Goal: Information Seeking & Learning: Check status

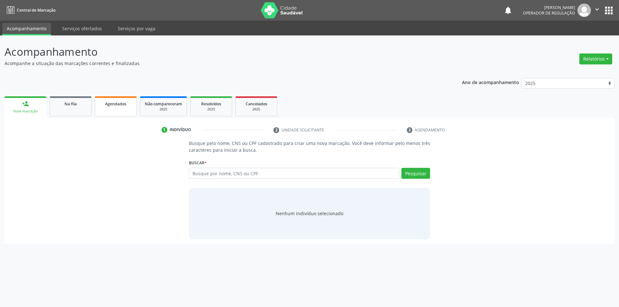
click at [124, 107] on link "Agendados" at bounding box center [116, 106] width 42 height 20
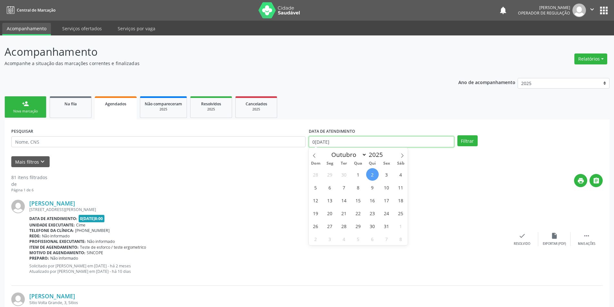
click at [370, 141] on input "0[DATE]" at bounding box center [381, 141] width 145 height 11
click at [315, 155] on icon at bounding box center [314, 155] width 5 height 5
select select "8"
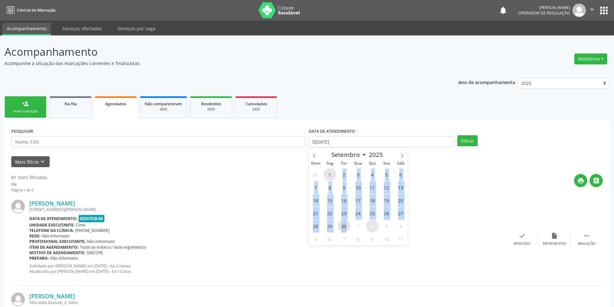
drag, startPoint x: 333, startPoint y: 175, endPoint x: 348, endPoint y: 229, distance: 55.5
click at [348, 229] on div "31 1 2 3 4 5 6 7 8 9 10 11 12 13 14 15 16 17 18 19 20 21 22 23 24 25 26 27 28 2…" at bounding box center [358, 206] width 99 height 77
click at [347, 229] on span "30" at bounding box center [344, 226] width 13 height 13
type input "3[DATE]"
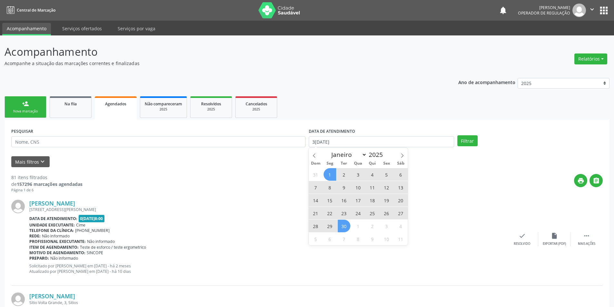
click at [331, 174] on span "1" at bounding box center [330, 174] width 13 height 13
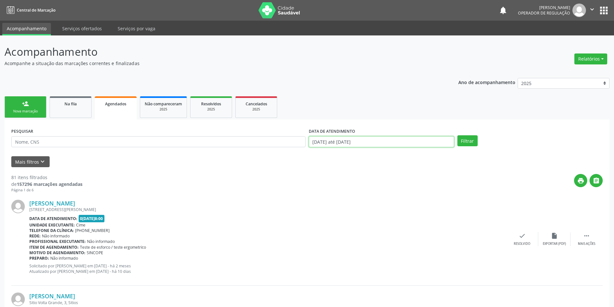
click at [344, 143] on input "[DATE] até [DATE]" at bounding box center [381, 141] width 145 height 11
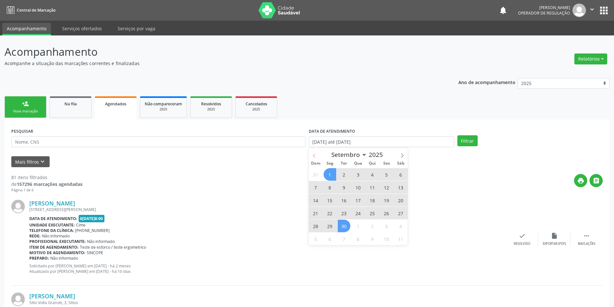
click at [316, 155] on icon at bounding box center [314, 155] width 5 height 5
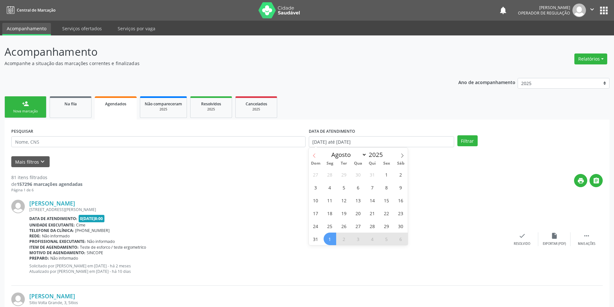
click at [316, 155] on icon at bounding box center [314, 155] width 5 height 5
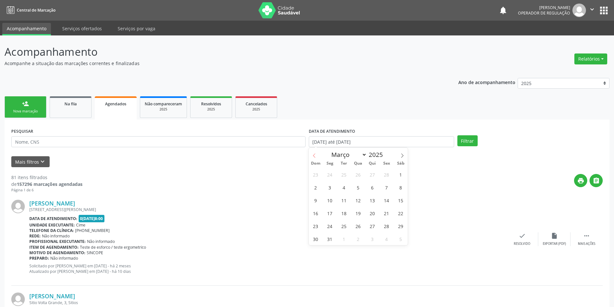
click at [316, 155] on icon at bounding box center [314, 155] width 5 height 5
select select "0"
click at [358, 179] on span "1" at bounding box center [358, 174] width 13 height 13
type input "[DATE]"
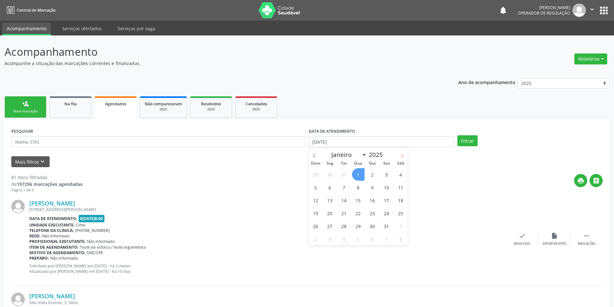
click at [402, 154] on icon at bounding box center [402, 155] width 5 height 5
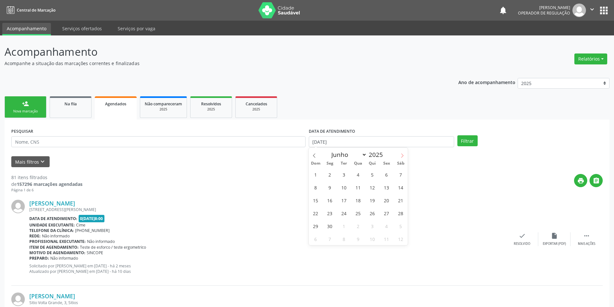
click at [402, 154] on icon at bounding box center [402, 155] width 5 height 5
select select "8"
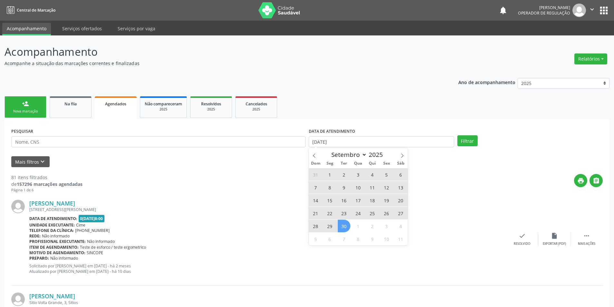
click at [344, 223] on span "30" at bounding box center [344, 226] width 13 height 13
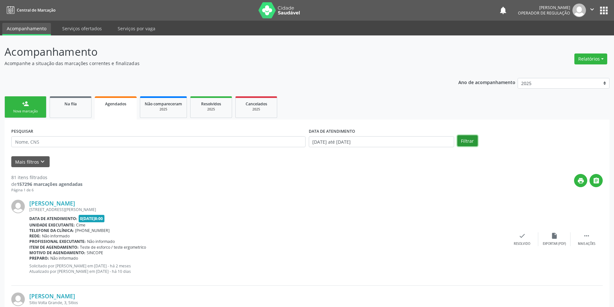
click at [474, 142] on button "Filtrar" at bounding box center [467, 140] width 20 height 11
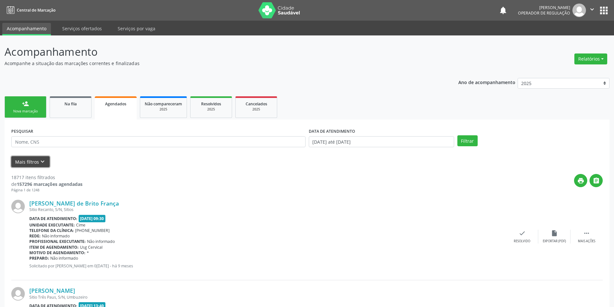
click at [39, 159] on icon "keyboard_arrow_down" at bounding box center [42, 161] width 7 height 7
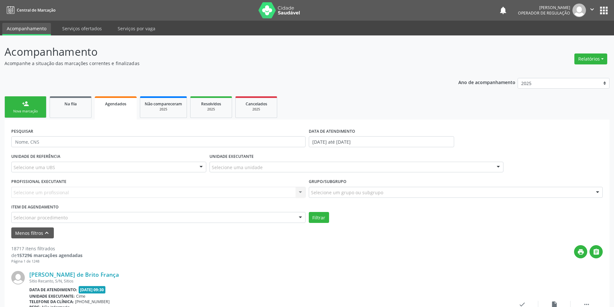
click at [246, 219] on div "Selecionar procedimento" at bounding box center [158, 217] width 294 height 11
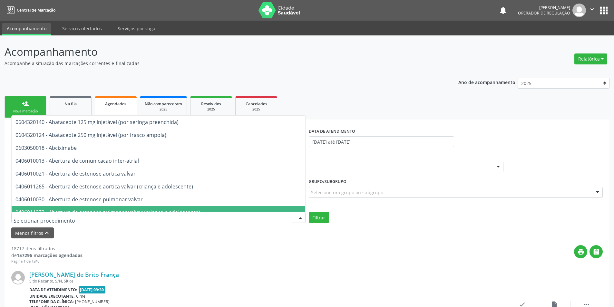
paste input "TESTE DE ESFORCO TESTE ERGOMETRICO"
type input "TESTE DE ESFORCO TESTE ERGOMETRICO"
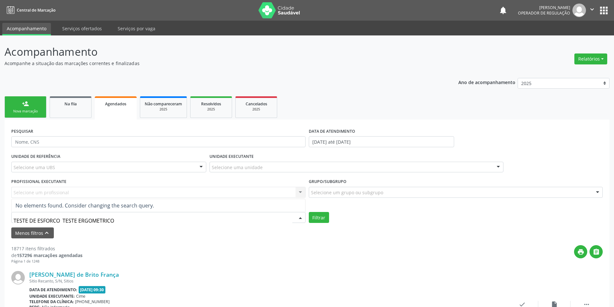
drag, startPoint x: 117, startPoint y: 223, endPoint x: 0, endPoint y: 202, distance: 118.8
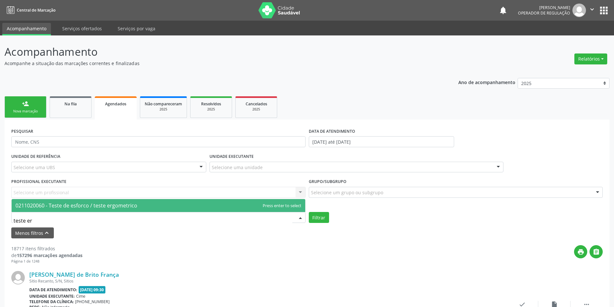
type input "teste erg"
click at [35, 207] on span "0211020060 - Teste de esforco / teste ergometrico" at bounding box center [76, 205] width 122 height 7
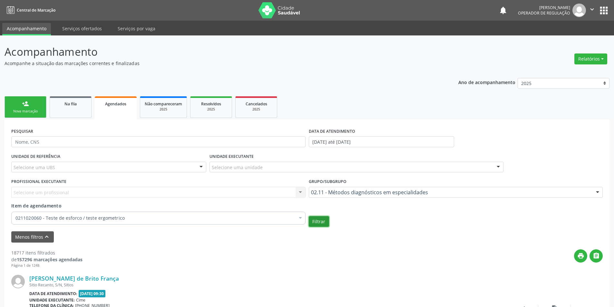
click at [324, 225] on button "Filtrar" at bounding box center [319, 221] width 20 height 11
click at [600, 255] on icon "" at bounding box center [596, 255] width 7 height 7
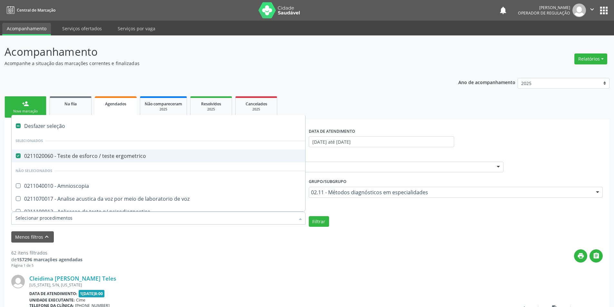
click at [29, 125] on div "Desfazer seleção" at bounding box center [161, 126] width 299 height 13
checkbox ergometrico "false"
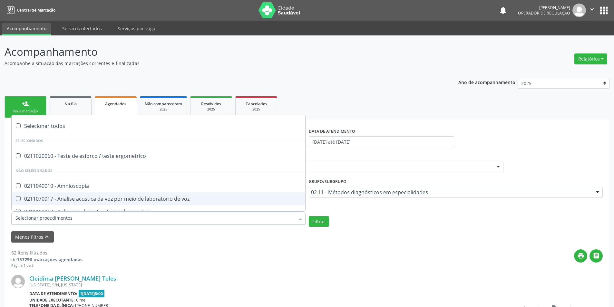
click at [28, 220] on input "Item de agendamento" at bounding box center [154, 218] width 279 height 13
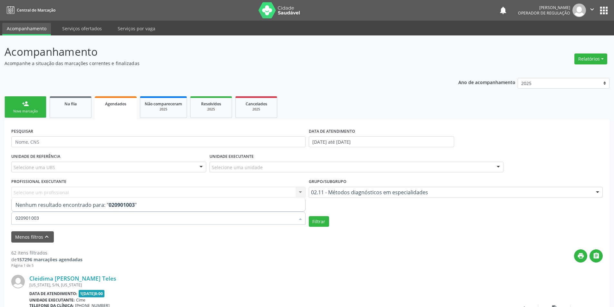
type input "0209010037"
click at [326, 220] on button "Filtrar" at bounding box center [319, 221] width 20 height 11
click at [351, 197] on div "02.11 - Métodos diagnósticos em especialidades" at bounding box center [456, 192] width 294 height 11
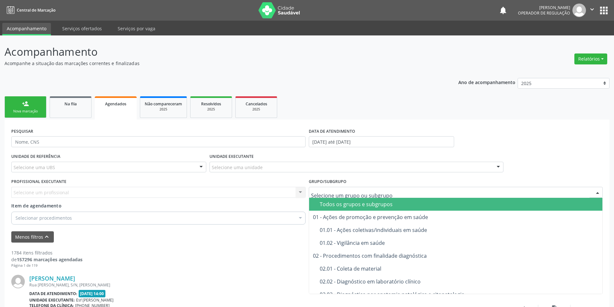
click at [349, 205] on div "Todos os grupos e subgrupos" at bounding box center [459, 204] width 279 height 5
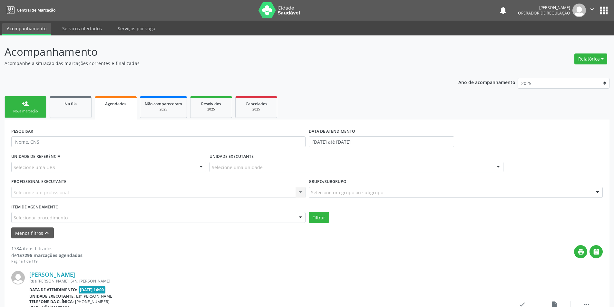
click at [350, 203] on div "Todos os grupos e subgrupos" at bounding box center [459, 204] width 279 height 5
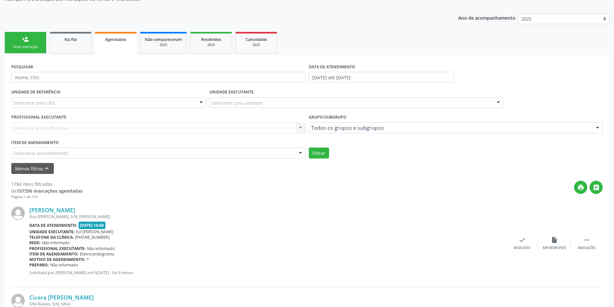
click at [108, 158] on div "Selecionar procedimento" at bounding box center [158, 153] width 294 height 11
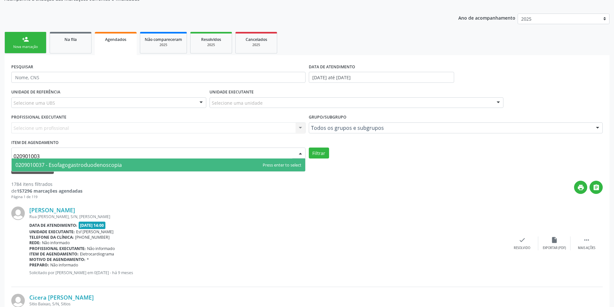
type input "0209010037"
click at [107, 162] on span "0209010037 - Esofagogastroduodenoscopia" at bounding box center [68, 165] width 106 height 7
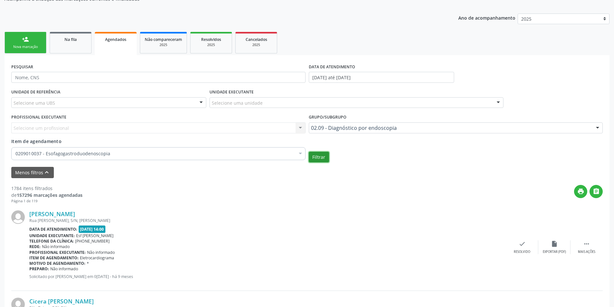
click at [323, 156] on button "Filtrar" at bounding box center [319, 157] width 20 height 11
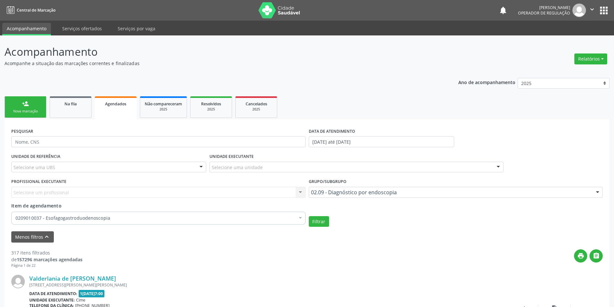
scroll to position [129, 0]
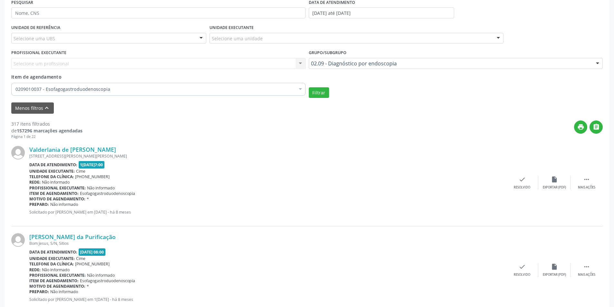
click at [601, 126] on button "" at bounding box center [596, 127] width 13 height 13
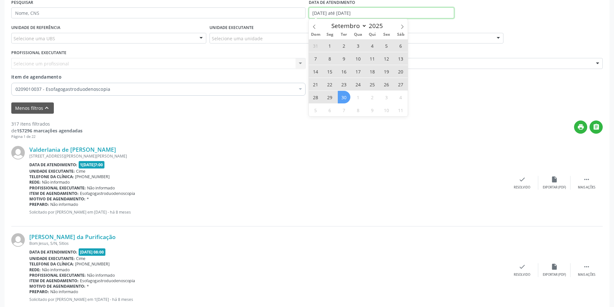
click at [382, 14] on input "[DATE] até [DATE]" at bounding box center [381, 12] width 145 height 11
click at [330, 46] on span "1" at bounding box center [330, 45] width 13 height 13
type input "[DATE]"
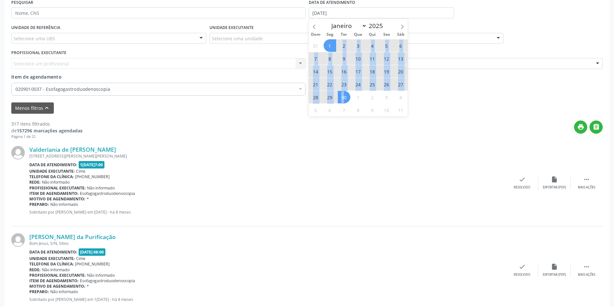
drag, startPoint x: 337, startPoint y: 46, endPoint x: 345, endPoint y: 98, distance: 52.8
click at [345, 98] on div "31 1 2 3 4 5 6 7 8 9 10 11 12 13 14 15 16 17 18 19 20 21 22 23 24 25 26 27 28 2…" at bounding box center [358, 77] width 99 height 77
click at [345, 98] on span "30" at bounding box center [344, 97] width 13 height 13
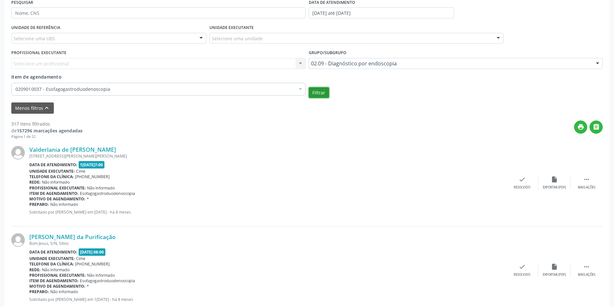
click at [317, 92] on button "Filtrar" at bounding box center [319, 92] width 20 height 11
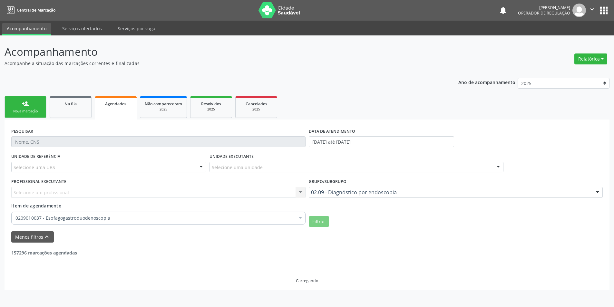
scroll to position [0, 0]
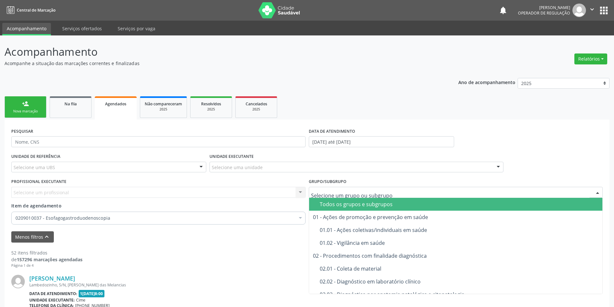
click at [325, 203] on div "Todos os grupos e subgrupos" at bounding box center [459, 204] width 279 height 5
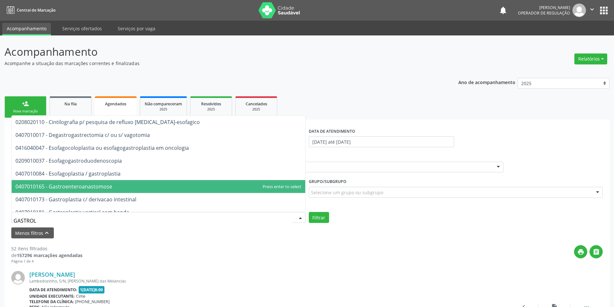
type input "[MEDICAL_DATA]"
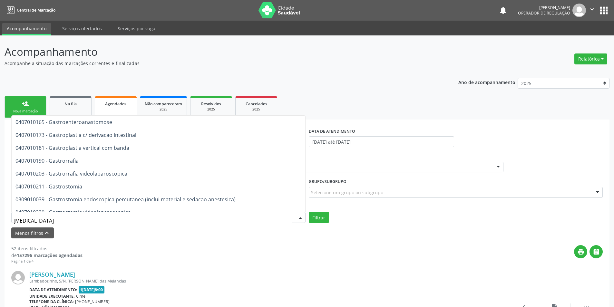
scroll to position [97, 0]
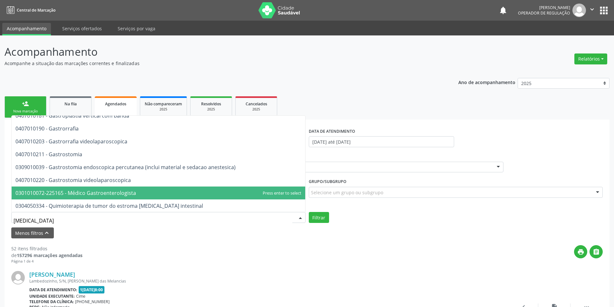
click at [90, 190] on span "0301010072-225165 - Médico Gastroenterologista" at bounding box center [75, 193] width 121 height 7
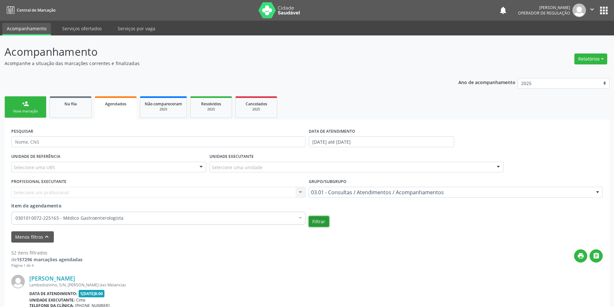
click at [323, 223] on button "Filtrar" at bounding box center [319, 221] width 20 height 11
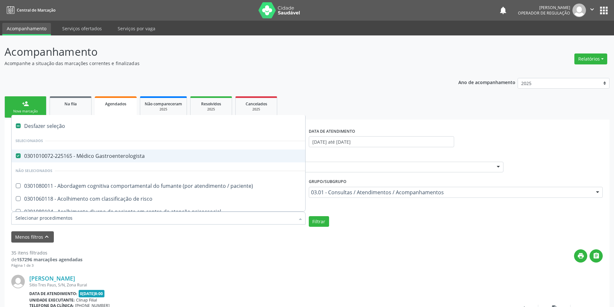
click at [56, 221] on input "Item de agendamento" at bounding box center [154, 218] width 279 height 13
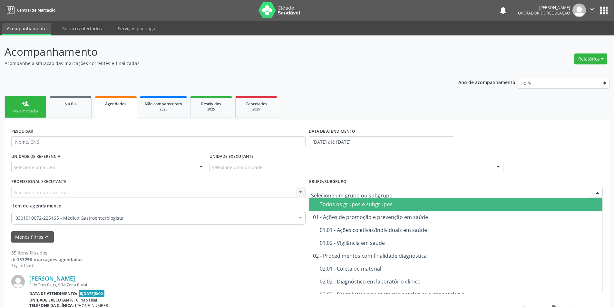
click at [359, 206] on div "Todos os grupos e subgrupos" at bounding box center [459, 204] width 279 height 5
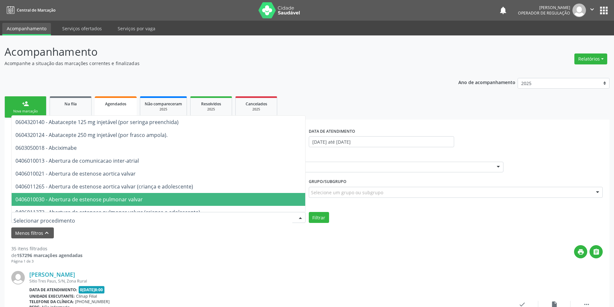
click at [32, 222] on input "text" at bounding box center [153, 220] width 279 height 13
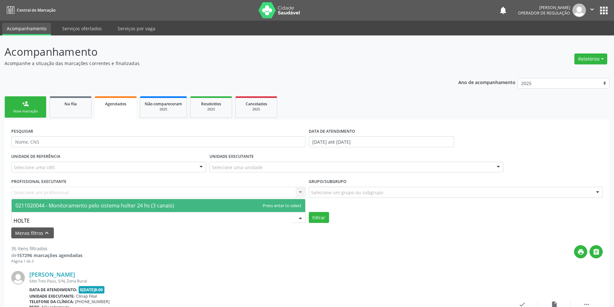
type input "HOLTER"
click at [70, 205] on span "0211020044 - Monitoramento pelo sistema holter 24 hs (3 canais)" at bounding box center [94, 205] width 159 height 7
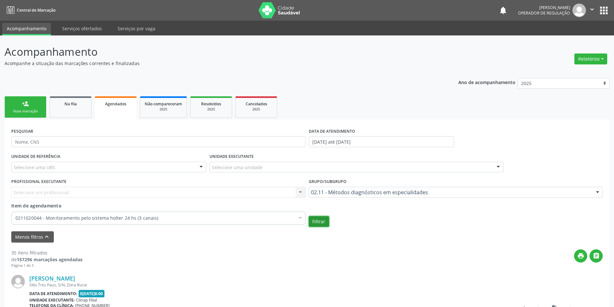
click at [321, 224] on button "Filtrar" at bounding box center [319, 221] width 20 height 11
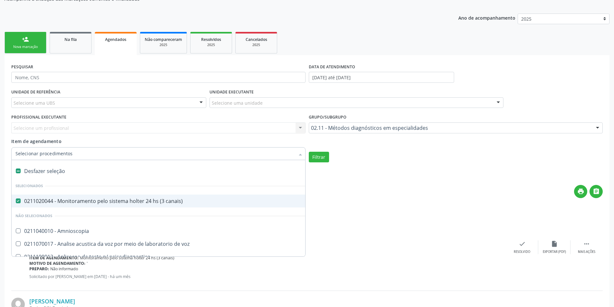
click at [73, 172] on div "Desfazer seleção" at bounding box center [161, 171] width 299 height 13
checkbox canais\) "false"
click at [101, 153] on input "Item de agendamento" at bounding box center [154, 153] width 279 height 13
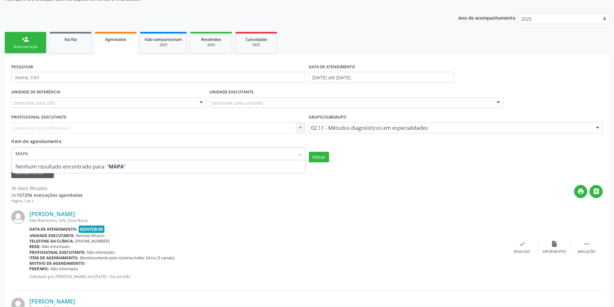
type input "MAP"
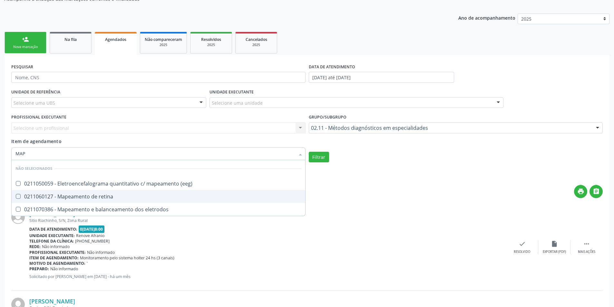
click at [92, 196] on div "0211060127 - Mapeamento de retina" at bounding box center [158, 196] width 286 height 5
checkbox retina "true"
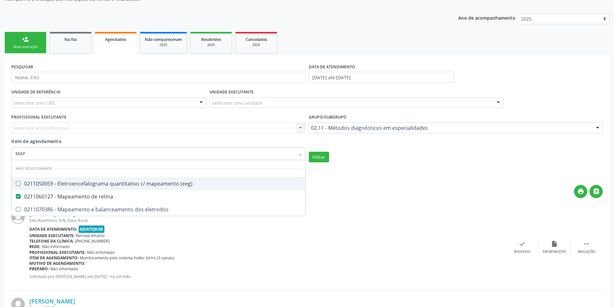
checkbox \(eeg\) "true"
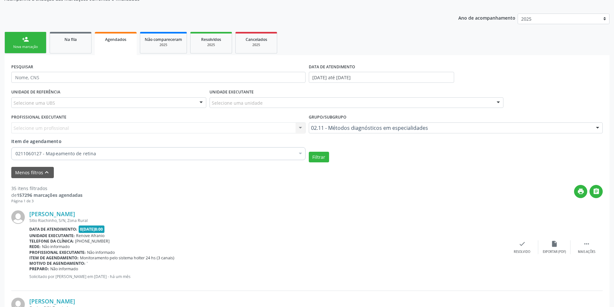
click at [330, 159] on div "Filtrar" at bounding box center [456, 157] width 298 height 11
click at [326, 159] on button "Filtrar" at bounding box center [319, 157] width 20 height 11
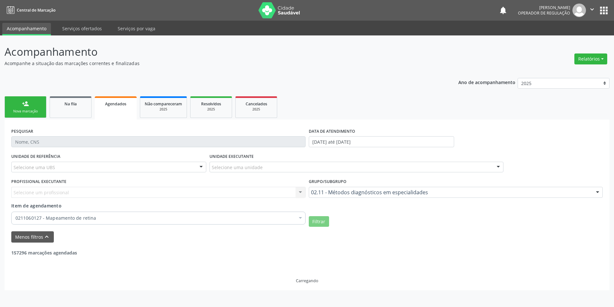
scroll to position [0, 0]
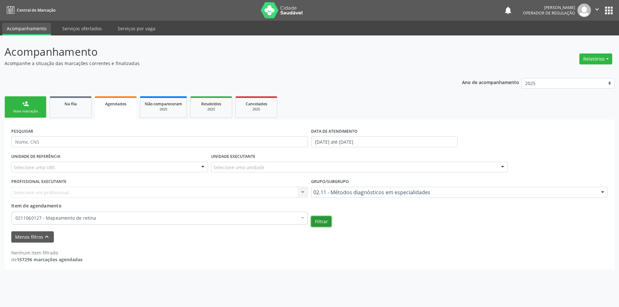
click at [321, 216] on button "Filtrar" at bounding box center [321, 221] width 20 height 11
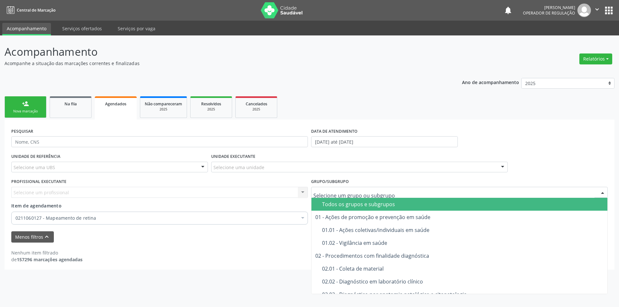
click at [333, 206] on div "Todos os grupos e subgrupos" at bounding box center [462, 204] width 281 height 5
click at [335, 197] on div at bounding box center [459, 192] width 297 height 11
click at [335, 203] on div "Todos os grupos e subgrupos" at bounding box center [462, 204] width 281 height 5
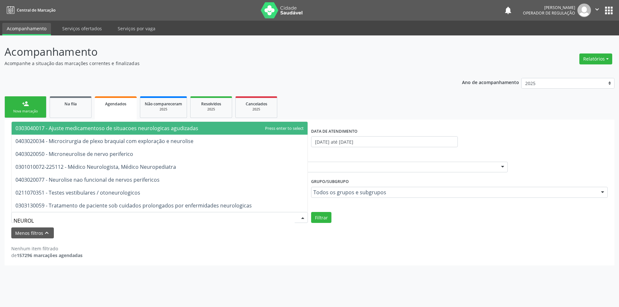
type input "NEUROLO"
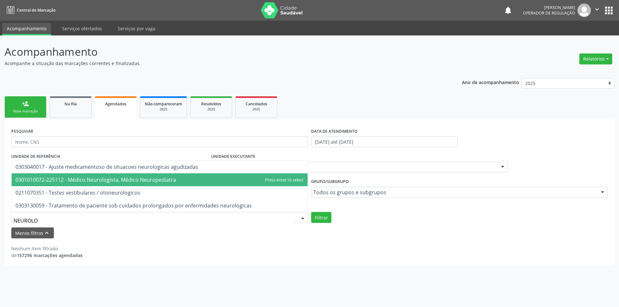
click at [96, 182] on span "0301010072-225112 - Médico Neurologista, Médico Neuropediatra" at bounding box center [95, 179] width 161 height 7
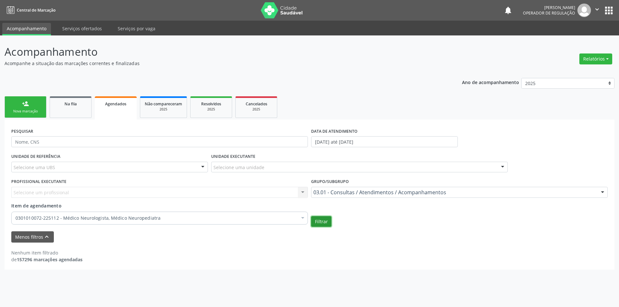
click at [324, 222] on button "Filtrar" at bounding box center [321, 221] width 20 height 11
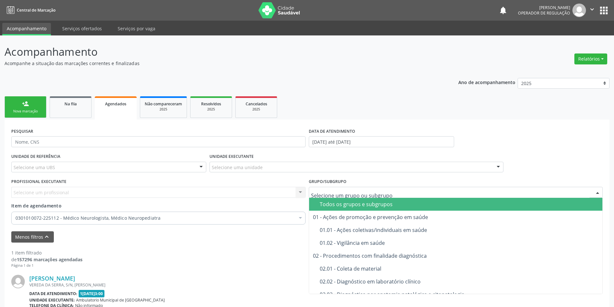
click at [341, 202] on div "Todos os grupos e subgrupos" at bounding box center [459, 204] width 279 height 5
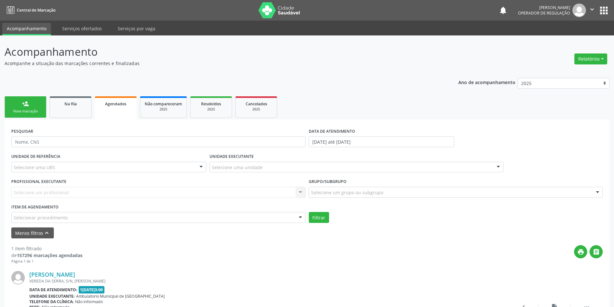
click at [337, 204] on div "Todos os grupos e subgrupos" at bounding box center [459, 204] width 279 height 5
click at [313, 223] on form "PESQUISAR DATA DE ATENDIMENTO [DATE] até [DATE] UNIDADE DE REFERÊNCIA Selecione…" at bounding box center [307, 182] width 592 height 112
click at [317, 220] on button "Filtrar" at bounding box center [319, 217] width 20 height 11
click at [181, 221] on div "Selecionar procedimento" at bounding box center [158, 217] width 294 height 11
click at [117, 230] on div "Menos filtros keyboard_arrow_up" at bounding box center [307, 233] width 595 height 11
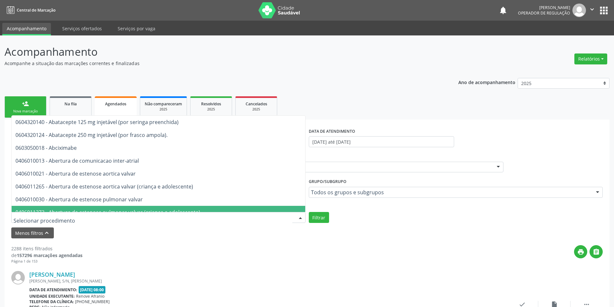
click at [85, 218] on div at bounding box center [158, 217] width 294 height 11
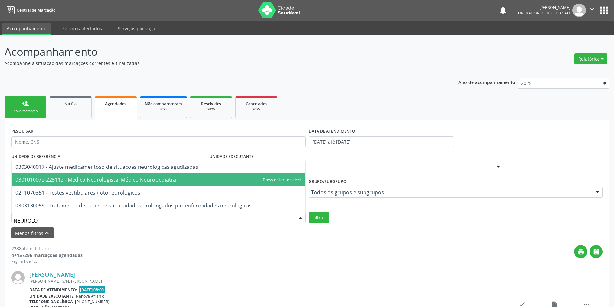
click at [100, 180] on span "0301010072-225112 - Médico Neurologista, Médico Neuropediatra" at bounding box center [95, 179] width 161 height 7
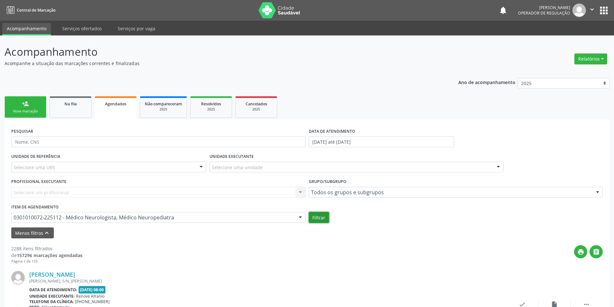
click at [319, 220] on button "Filtrar" at bounding box center [319, 217] width 20 height 11
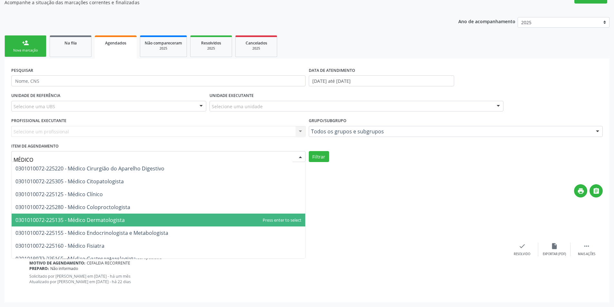
scroll to position [290, 0]
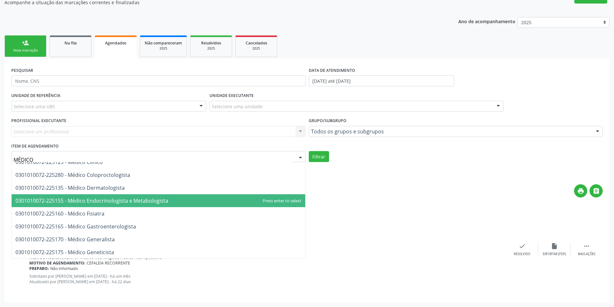
click at [135, 200] on span "0301010072-225155 - Médico Endocrinologista e Metabologista" at bounding box center [91, 200] width 153 height 7
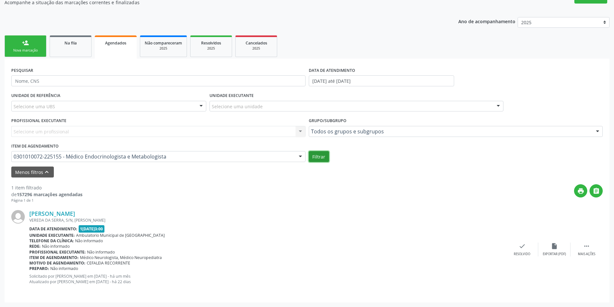
click at [310, 158] on button "Filtrar" at bounding box center [319, 156] width 20 height 11
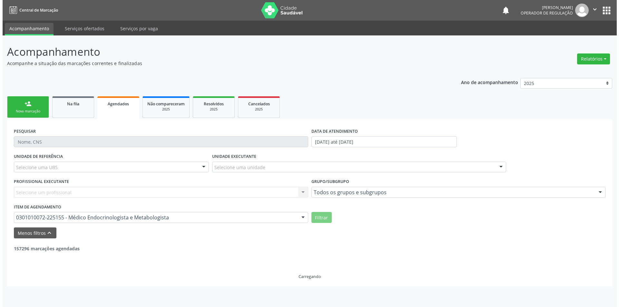
scroll to position [0, 0]
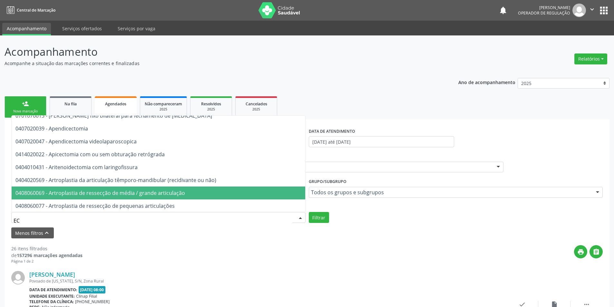
type input "ECO"
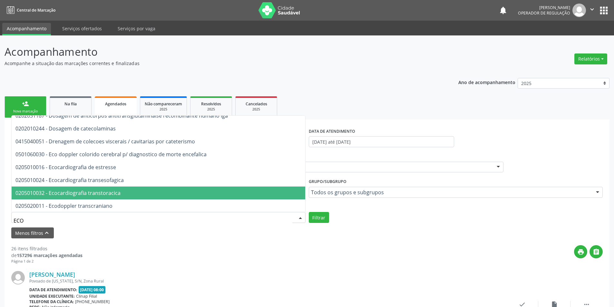
click at [87, 194] on span "0205010032 - Ecocardiografia transtoracica" at bounding box center [67, 193] width 105 height 7
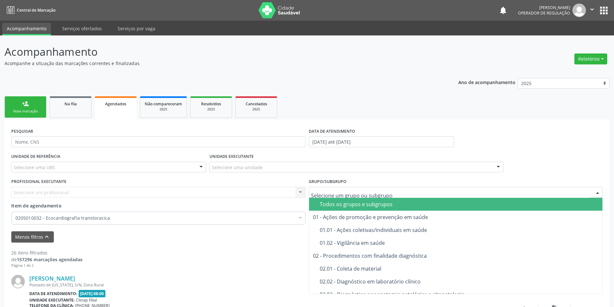
click at [346, 204] on div "Todos os grupos e subgrupos" at bounding box center [459, 204] width 279 height 5
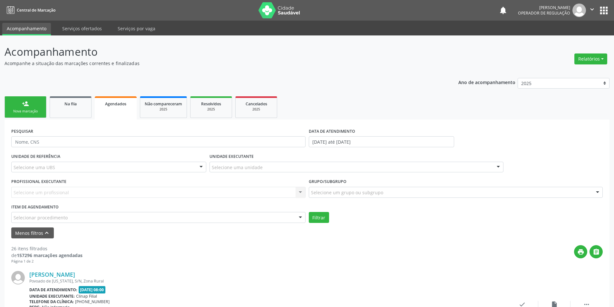
click at [331, 203] on div "UNIDADE DE REFERÊNCIA Selecione uma UBS Todas as UBS ESF de Extrema ESF de Barr…" at bounding box center [307, 187] width 595 height 71
click at [315, 220] on button "Filtrar" at bounding box center [319, 217] width 20 height 11
click at [172, 113] on link "Não compareceram 2025" at bounding box center [163, 107] width 47 height 22
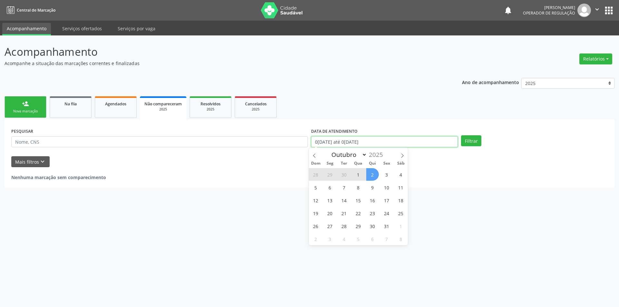
click at [373, 144] on input "0[DATE] até 0[DATE]" at bounding box center [384, 141] width 147 height 11
click at [313, 155] on icon at bounding box center [314, 155] width 5 height 5
select select "8"
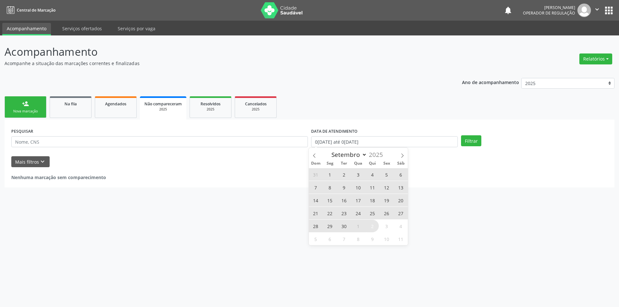
click at [331, 175] on span "1" at bounding box center [330, 174] width 13 height 13
type input "[DATE]"
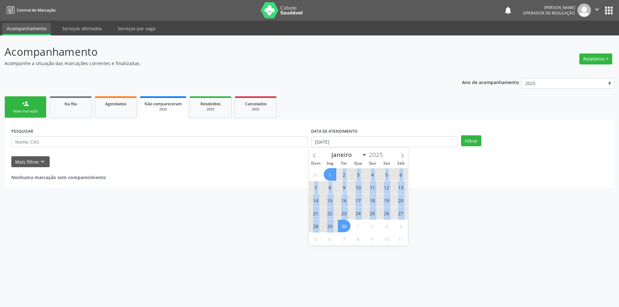
drag, startPoint x: 331, startPoint y: 175, endPoint x: 342, endPoint y: 226, distance: 51.9
click at [342, 226] on div "31 1 2 3 4 5 6 7 8 9 10 11 12 13 14 15 16 17 18 19 20 21 22 23 24 25 26 27 28 2…" at bounding box center [358, 206] width 99 height 77
click at [342, 226] on span "30" at bounding box center [344, 226] width 13 height 13
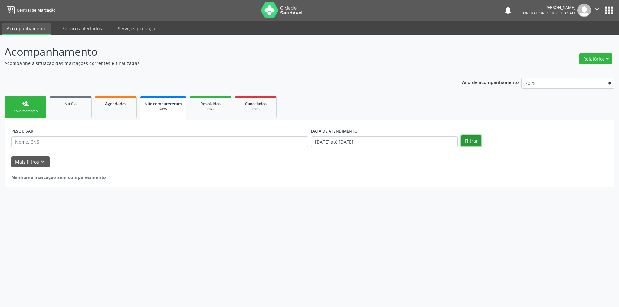
click at [472, 140] on button "Filtrar" at bounding box center [471, 140] width 20 height 11
click at [32, 163] on button "Mais filtros keyboard_arrow_down" at bounding box center [30, 161] width 38 height 11
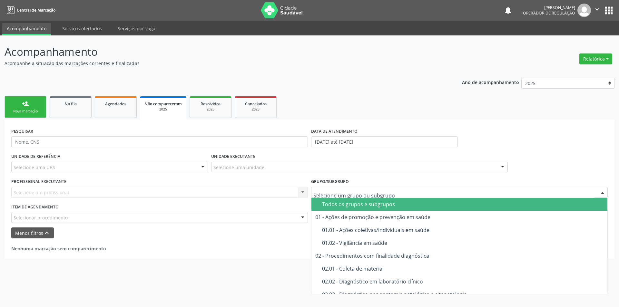
click at [340, 196] on div at bounding box center [459, 192] width 297 height 11
click at [336, 205] on div "Todos os grupos e subgrupos" at bounding box center [462, 204] width 281 height 5
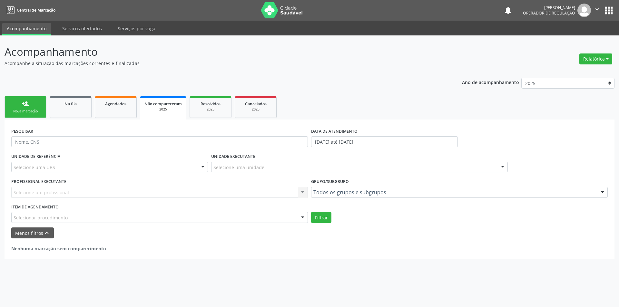
click at [151, 217] on div "Selecionar procedimento" at bounding box center [159, 217] width 297 height 11
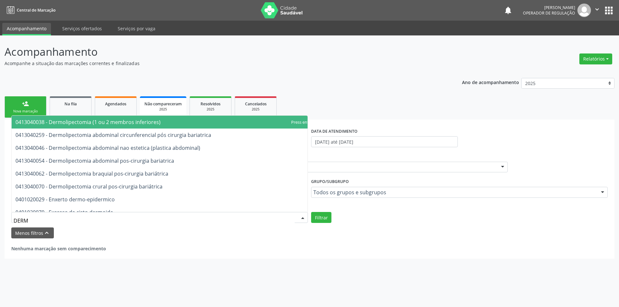
type input "DERMA"
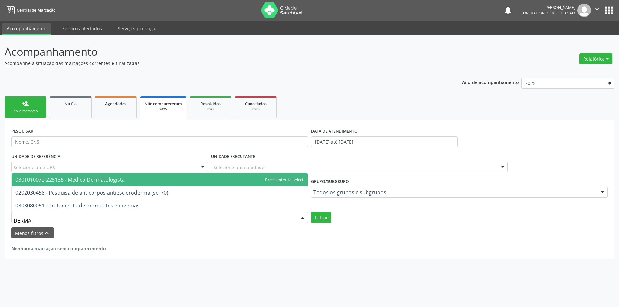
click at [122, 181] on span "0301010072-225135 - Médico Dermatologista" at bounding box center [69, 179] width 109 height 7
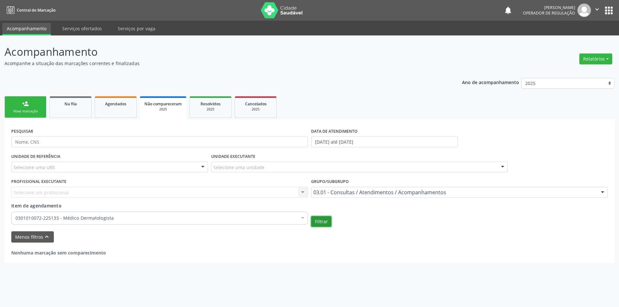
click at [328, 227] on button "Filtrar" at bounding box center [321, 221] width 20 height 11
click at [328, 222] on button "Filtrar" at bounding box center [321, 221] width 20 height 11
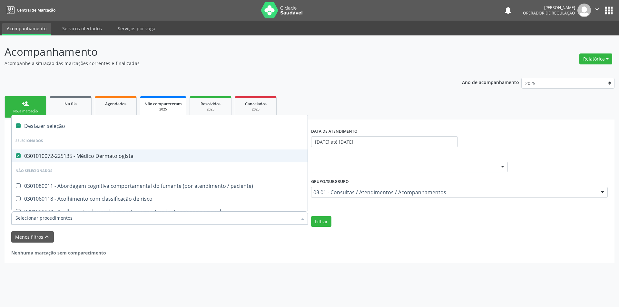
click at [89, 222] on div at bounding box center [159, 218] width 297 height 13
click at [95, 129] on div "Desfazer seleção" at bounding box center [352, 126] width 681 height 13
checkbox Dermatologista "false"
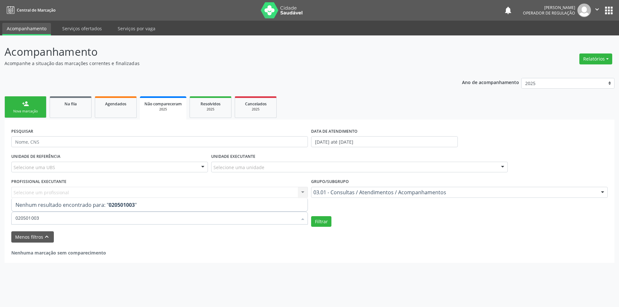
type input "0205010032"
drag, startPoint x: 82, startPoint y: 209, endPoint x: 44, endPoint y: 213, distance: 38.0
click at [44, 213] on div "0205010032 Selecionar todos Nenhum resultado encontrado para: " 0205010032 " Nã…" at bounding box center [159, 217] width 297 height 11
click at [393, 230] on form "PESQUISAR DATA DE ATENDIMENTO [DATE] até [DATE] UNIDADE DE REFERÊNCIA Selecione…" at bounding box center [309, 184] width 596 height 116
click at [382, 185] on div "Grupo/Subgrupo 03.01 - Consultas / Atendimentos / Acompanhamentos Todos os grup…" at bounding box center [459, 187] width 297 height 21
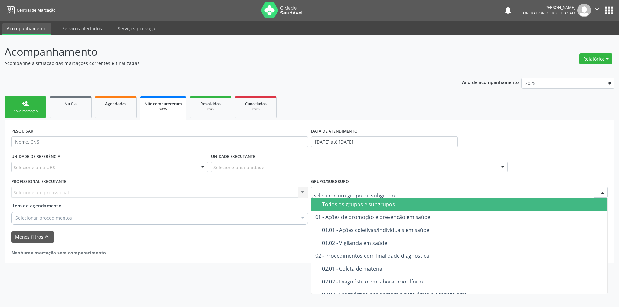
click at [364, 203] on div "Todos os grupos e subgrupos" at bounding box center [462, 204] width 281 height 5
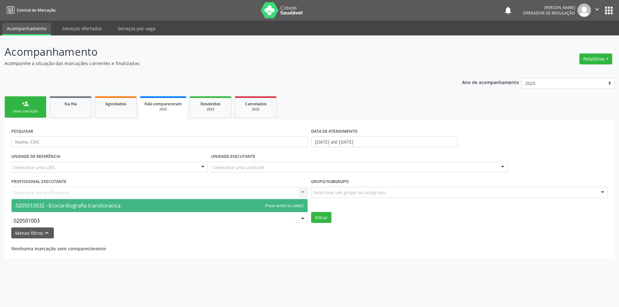
type input "0205010032"
click at [150, 204] on span "0205010032 - Ecocardiografia transtoracica" at bounding box center [160, 205] width 296 height 13
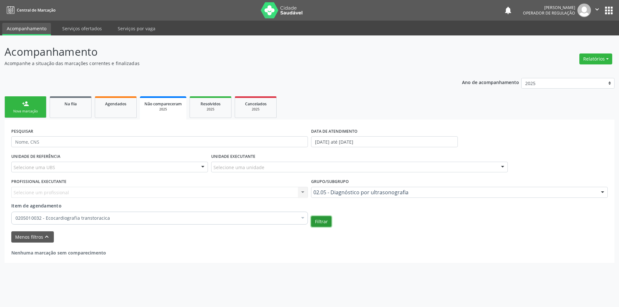
click at [323, 221] on button "Filtrar" at bounding box center [321, 221] width 20 height 11
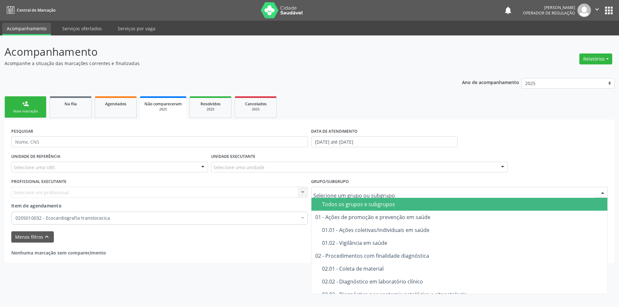
click at [347, 202] on div "Todos os grupos e subgrupos" at bounding box center [462, 204] width 281 height 5
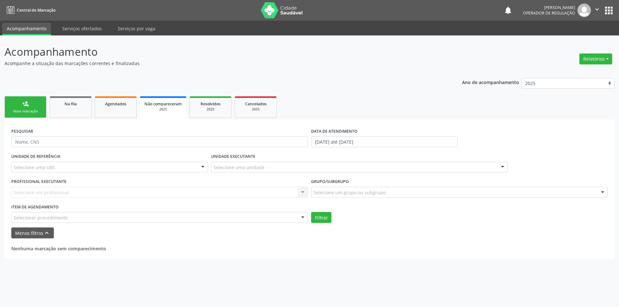
click at [347, 206] on div "Todos os grupos e subgrupos" at bounding box center [462, 204] width 281 height 5
click at [181, 220] on div "Selecionar procedimento" at bounding box center [159, 217] width 297 height 11
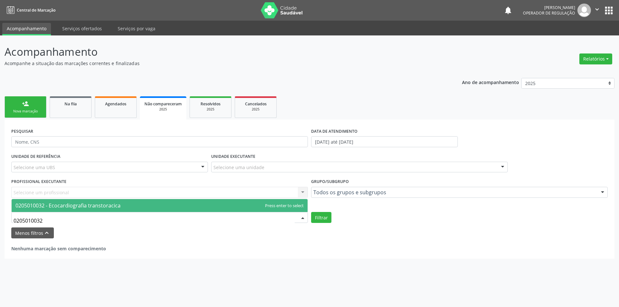
click at [37, 206] on span "0205010032 - Ecocardiografia transtoracica" at bounding box center [67, 205] width 105 height 7
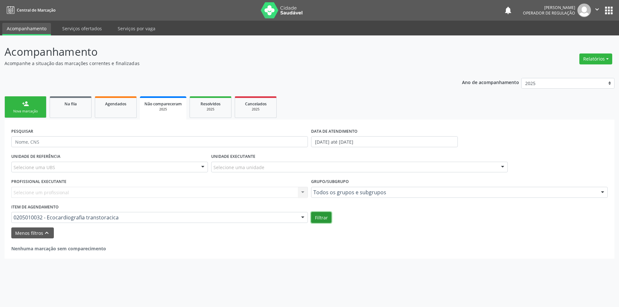
click at [320, 217] on button "Filtrar" at bounding box center [321, 217] width 20 height 11
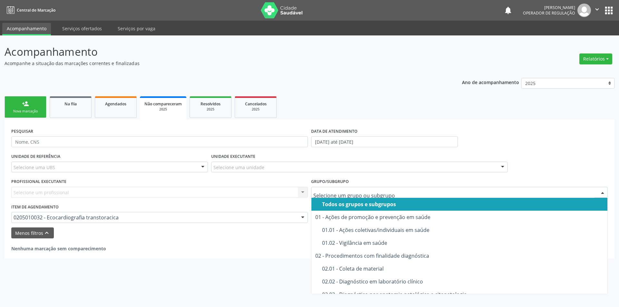
click at [362, 207] on div "Todos os grupos e subgrupos" at bounding box center [462, 204] width 281 height 5
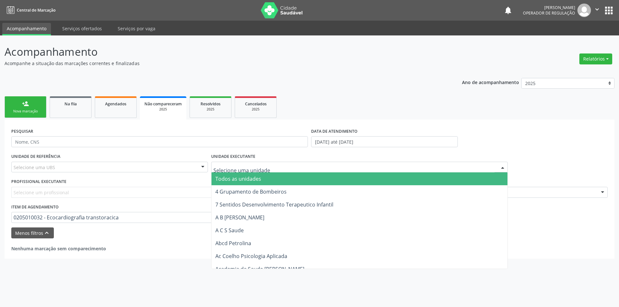
click at [293, 163] on div at bounding box center [359, 167] width 297 height 11
click at [276, 179] on span "Todos as unidades" at bounding box center [359, 178] width 296 height 13
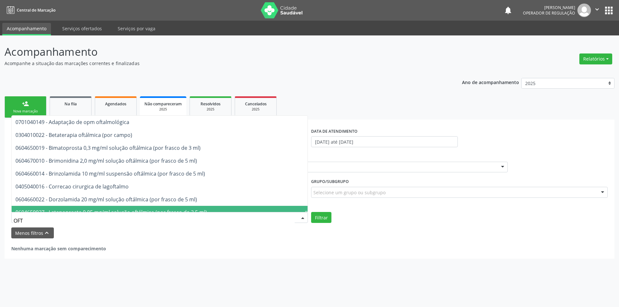
type input "OFTA"
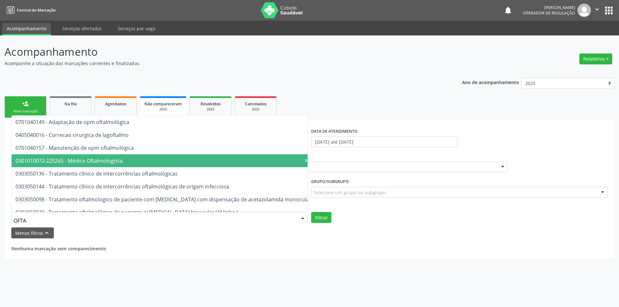
click at [108, 163] on span "0301010072-225265 - Médico Oftalmologista" at bounding box center [68, 160] width 107 height 7
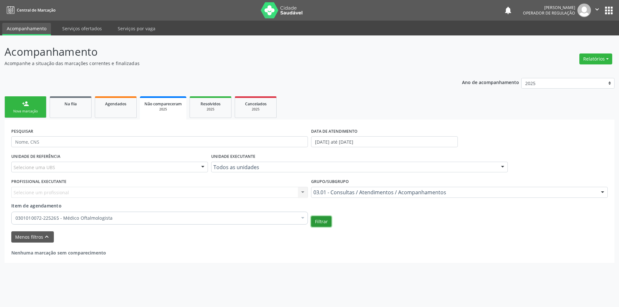
click at [318, 225] on button "Filtrar" at bounding box center [321, 221] width 20 height 11
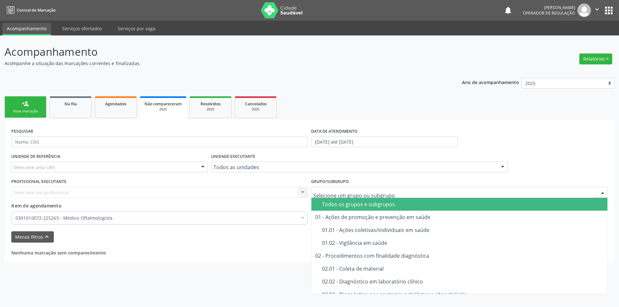
click at [379, 204] on div "Todos os grupos e subgrupos" at bounding box center [462, 204] width 281 height 5
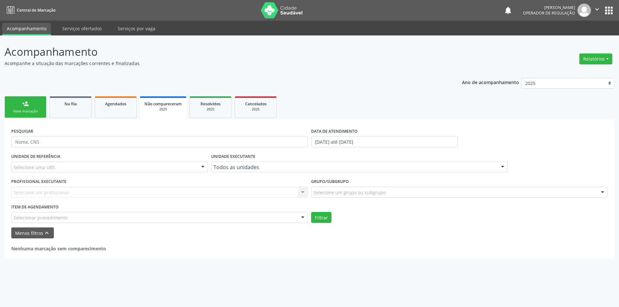
click at [379, 205] on div "Todos os grupos e subgrupos" at bounding box center [462, 204] width 281 height 5
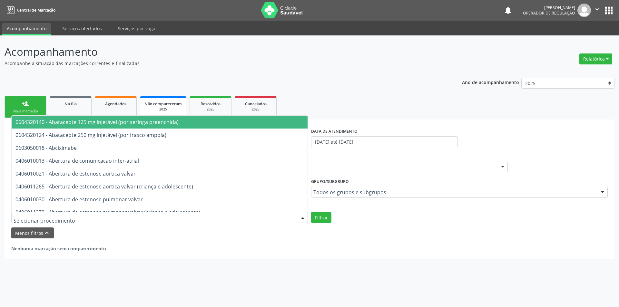
click at [91, 218] on div at bounding box center [159, 217] width 297 height 11
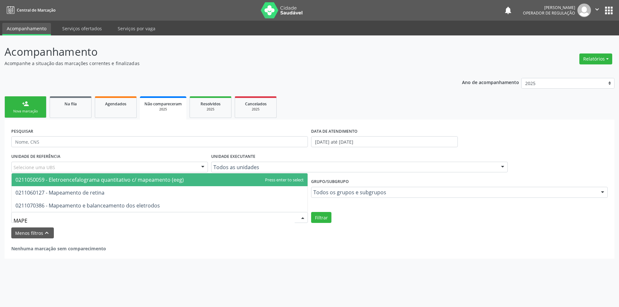
type input "MAPEA"
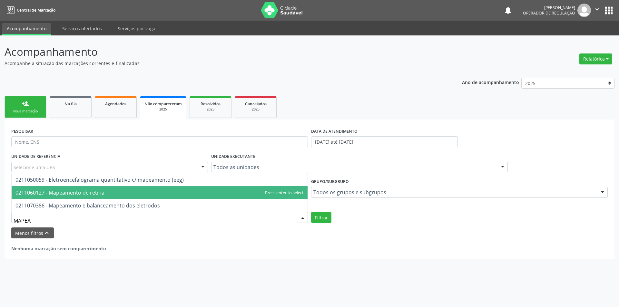
click at [93, 192] on span "0211060127 - Mapeamento de retina" at bounding box center [59, 192] width 89 height 7
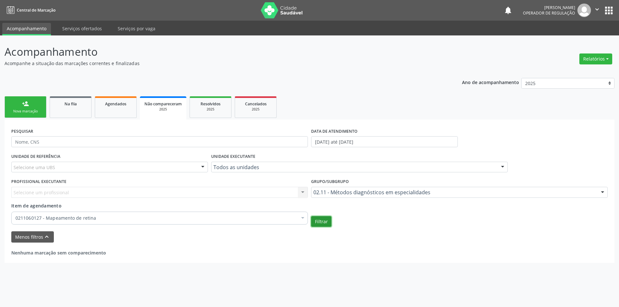
click at [321, 221] on button "Filtrar" at bounding box center [321, 221] width 20 height 11
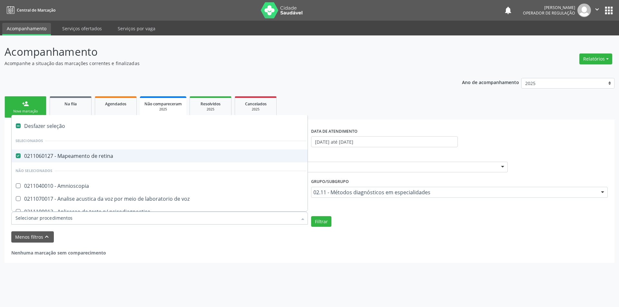
click at [54, 156] on div "0211060127 - Mapeamento de retina" at bounding box center [160, 155] width 291 height 5
checkbox retina "false"
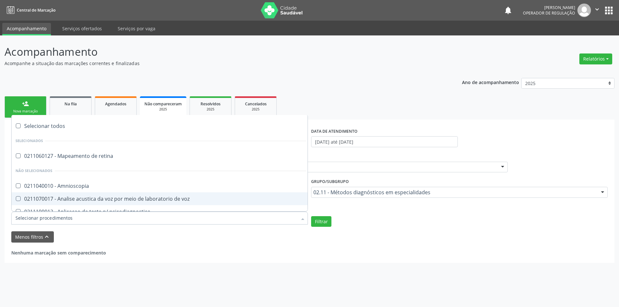
click at [37, 215] on input "Item de agendamento" at bounding box center [156, 218] width 282 height 13
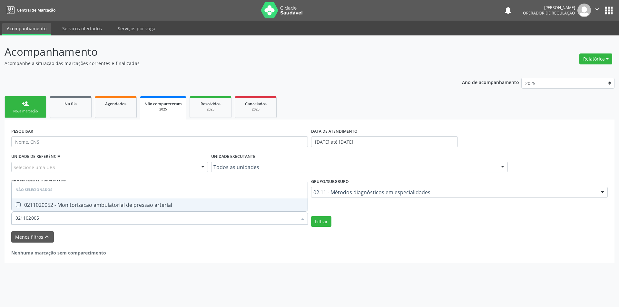
type input "0211020052"
click at [70, 205] on div "0211020052 - Monitorizacao ambulatorial de pressao arterial" at bounding box center [159, 204] width 288 height 5
checkbox arterial "true"
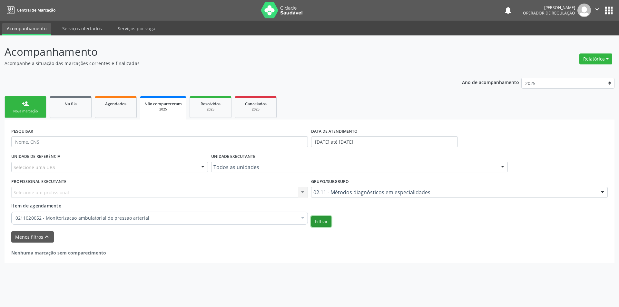
click at [326, 227] on button "Filtrar" at bounding box center [321, 221] width 20 height 11
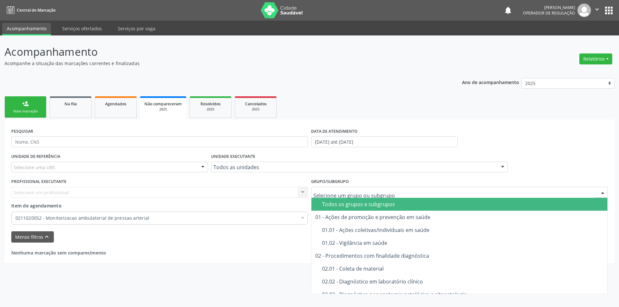
click at [350, 203] on div "Todos os grupos e subgrupos" at bounding box center [462, 204] width 281 height 5
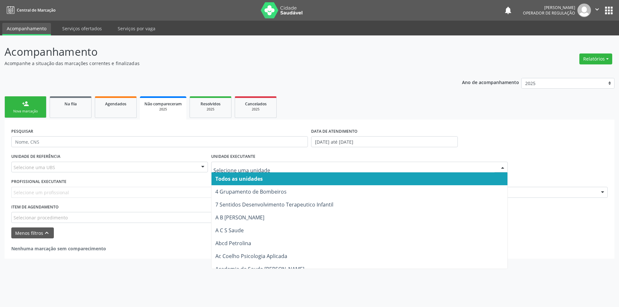
click at [240, 178] on span "Todos as unidades" at bounding box center [238, 178] width 47 height 7
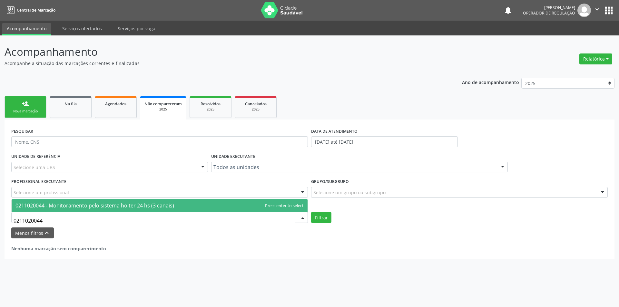
click at [57, 211] on span "0211020044 - Monitoramento pelo sistema holter 24 hs (3 canais)" at bounding box center [160, 205] width 296 height 13
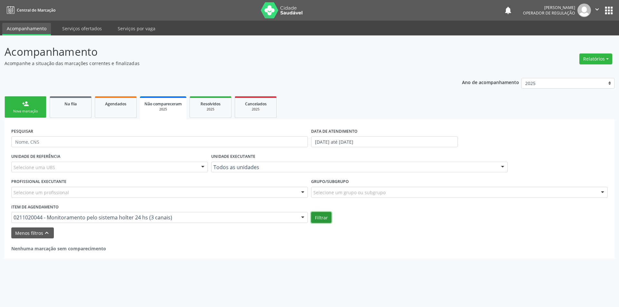
click at [321, 218] on button "Filtrar" at bounding box center [321, 217] width 20 height 11
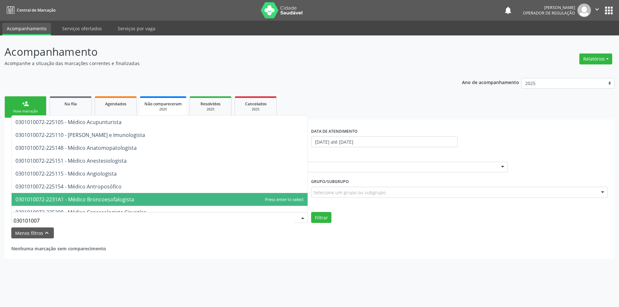
type input "0301010072"
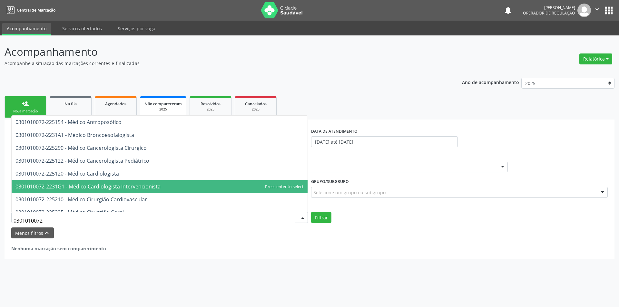
scroll to position [161, 0]
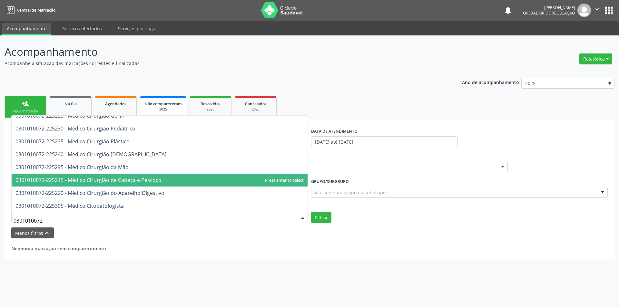
drag, startPoint x: 145, startPoint y: 194, endPoint x: 162, endPoint y: 182, distance: 20.9
click at [162, 182] on span "0301010072-225215 - Médico Cirurgião de Cabeça e Pescoço" at bounding box center [160, 180] width 296 height 13
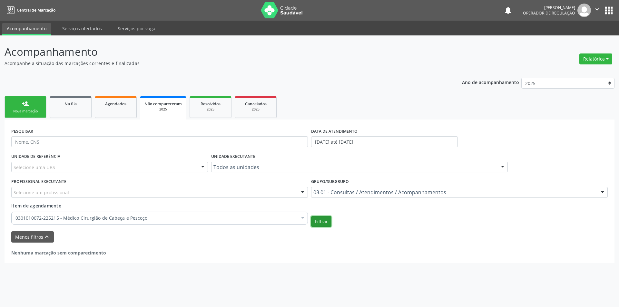
click at [326, 222] on button "Filtrar" at bounding box center [321, 221] width 20 height 11
click at [128, 108] on link "Agendados" at bounding box center [116, 107] width 42 height 22
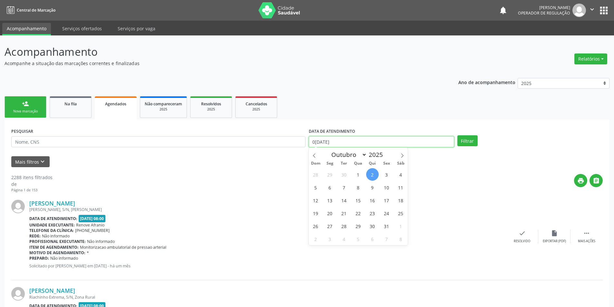
click at [337, 143] on input "0[DATE]" at bounding box center [381, 141] width 145 height 11
click at [314, 155] on icon at bounding box center [314, 155] width 5 height 5
select select "8"
click at [332, 174] on span "1" at bounding box center [330, 174] width 13 height 13
type input "[DATE]"
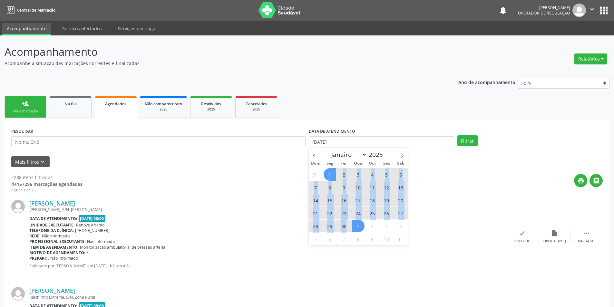
drag, startPoint x: 381, startPoint y: 177, endPoint x: 348, endPoint y: 226, distance: 59.1
click at [350, 230] on div "31 1 2 3 4 5 6 7 8 9 10 11 12 13 14 15 16 17 18 19 20 21 22 23 24 25 26 27 28 2…" at bounding box center [358, 206] width 99 height 77
click at [345, 225] on span "30" at bounding box center [344, 226] width 13 height 13
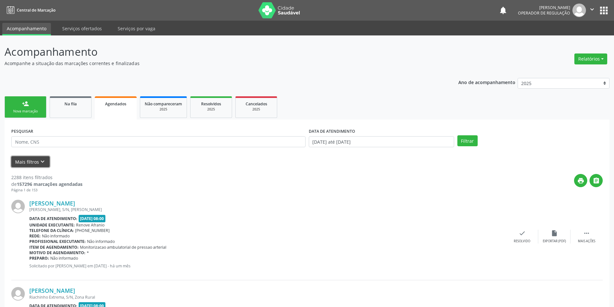
click at [30, 161] on button "Mais filtros keyboard_arrow_down" at bounding box center [30, 161] width 38 height 11
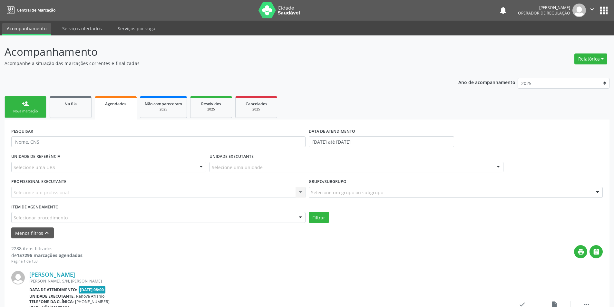
click at [96, 223] on form "PESQUISAR DATA DE ATENDIMENTO [DATE] até [DATE] UNIDADE DE REFERÊNCIA Selecione…" at bounding box center [307, 182] width 592 height 112
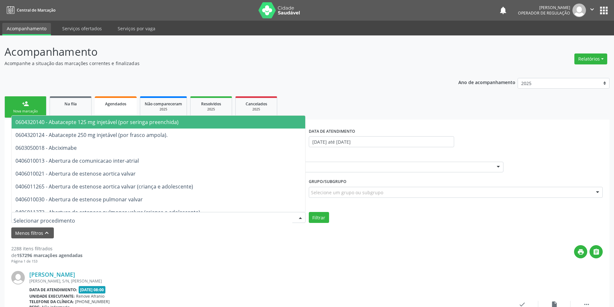
click at [99, 221] on div at bounding box center [158, 217] width 294 height 11
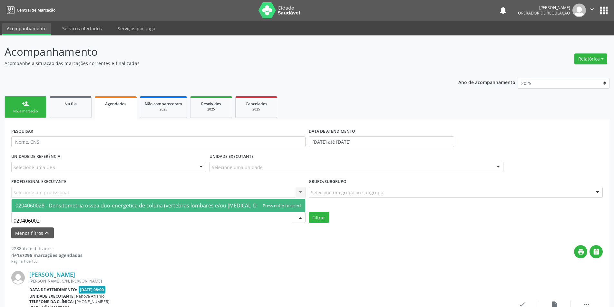
type input "0204060028"
click at [142, 208] on span "0204060028 - Densitometria ossea duo-energetica de coluna (vertebras lombares e…" at bounding box center [142, 205] width 254 height 7
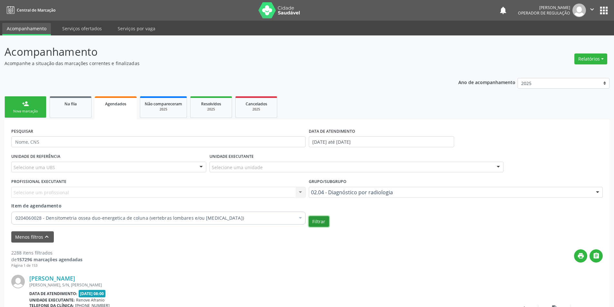
click at [311, 222] on button "Filtrar" at bounding box center [319, 221] width 20 height 11
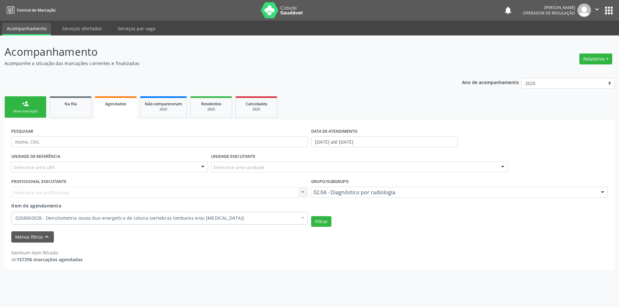
click at [329, 199] on div "Grupo/Subgrupo 02.04 - Diagnóstico por radiologia Todos os grupos e subgrupos 0…" at bounding box center [459, 189] width 300 height 25
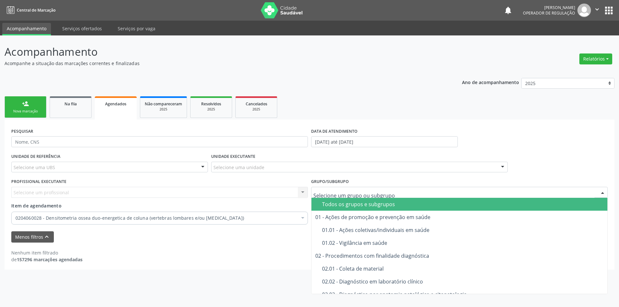
click at [329, 204] on div "Todos os grupos e subgrupos" at bounding box center [462, 204] width 281 height 5
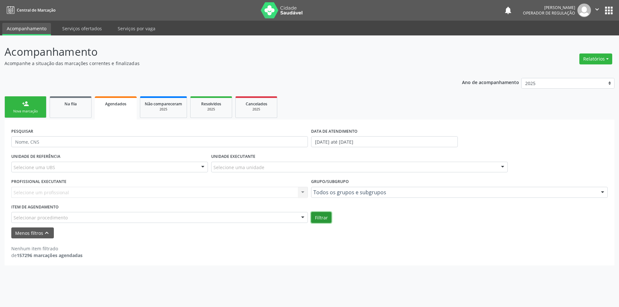
click at [317, 221] on button "Filtrar" at bounding box center [321, 217] width 20 height 11
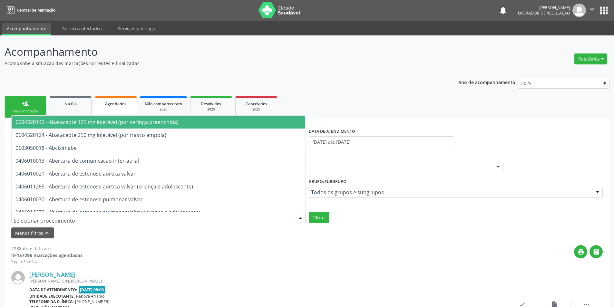
click at [102, 215] on div at bounding box center [158, 217] width 294 height 11
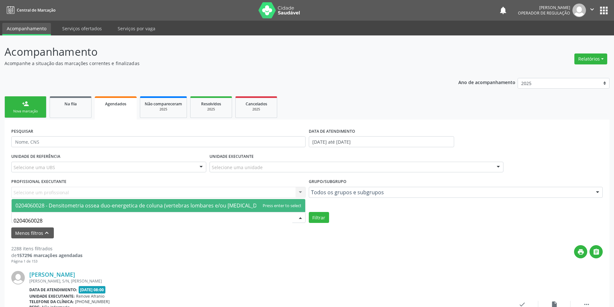
click at [31, 207] on span "0204060028 - Densitometria ossea duo-energetica de coluna (vertebras lombares e…" at bounding box center [142, 205] width 254 height 7
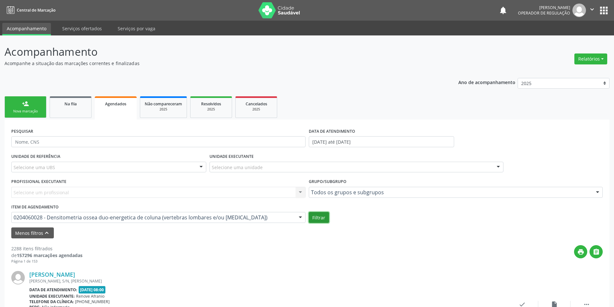
click at [320, 218] on button "Filtrar" at bounding box center [319, 217] width 20 height 11
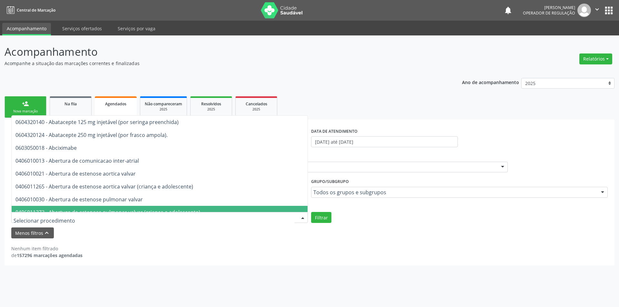
type input "G"
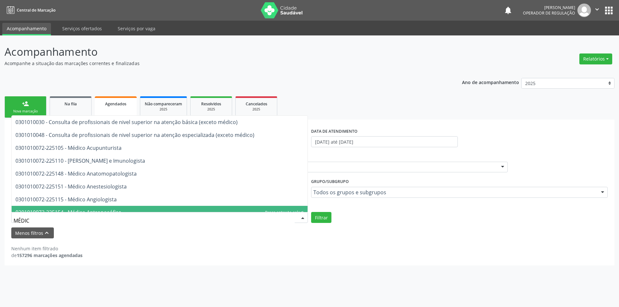
type input "MÉDICO"
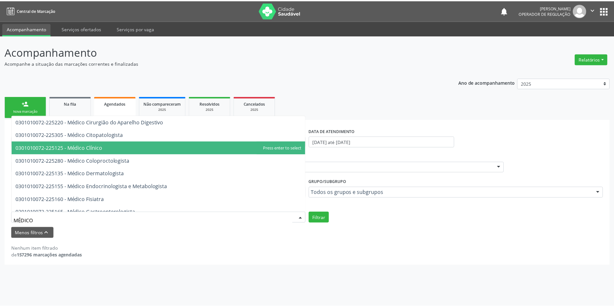
scroll to position [290, 0]
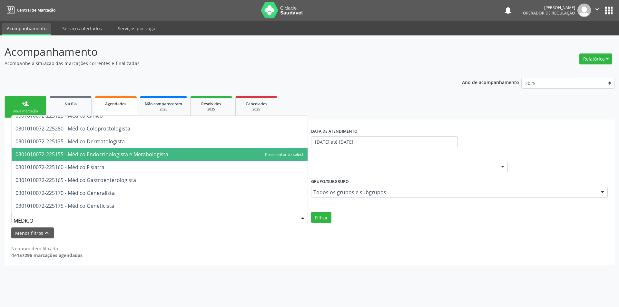
click at [125, 155] on span "0301010072-225155 - Médico Endocrinologista e Metabologista" at bounding box center [91, 154] width 153 height 7
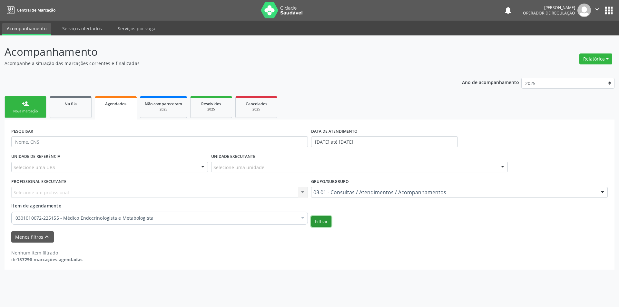
click at [325, 222] on button "Filtrar" at bounding box center [321, 221] width 20 height 11
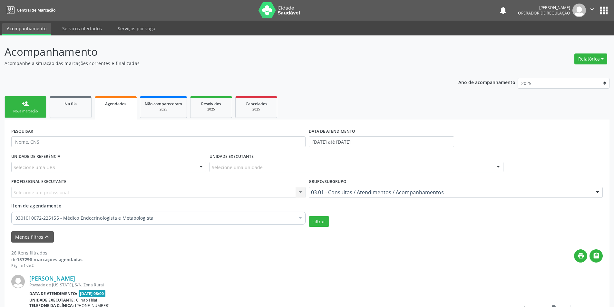
scroll to position [32, 0]
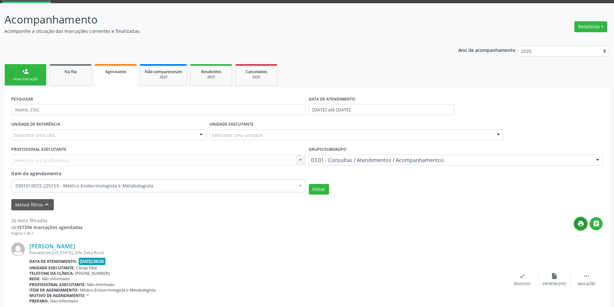
click at [583, 224] on icon "print" at bounding box center [580, 223] width 7 height 7
click at [600, 224] on button "" at bounding box center [596, 223] width 13 height 13
click at [583, 278] on div " Mais ações" at bounding box center [587, 280] width 32 height 14
click at [463, 276] on div "print Imprimir" at bounding box center [458, 280] width 32 height 14
